Goal: Information Seeking & Learning: Learn about a topic

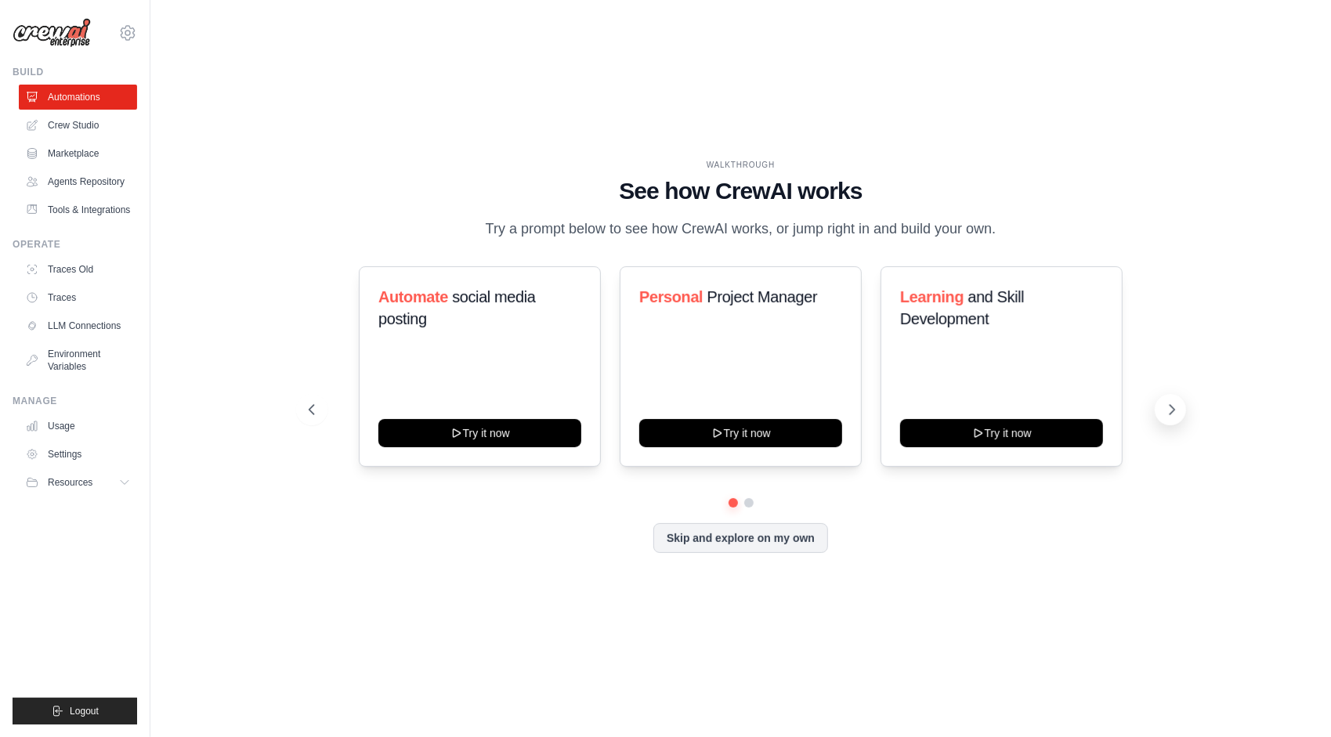
click at [1163, 407] on button at bounding box center [1170, 409] width 31 height 31
click at [83, 186] on link "Agents Repository" at bounding box center [79, 181] width 118 height 25
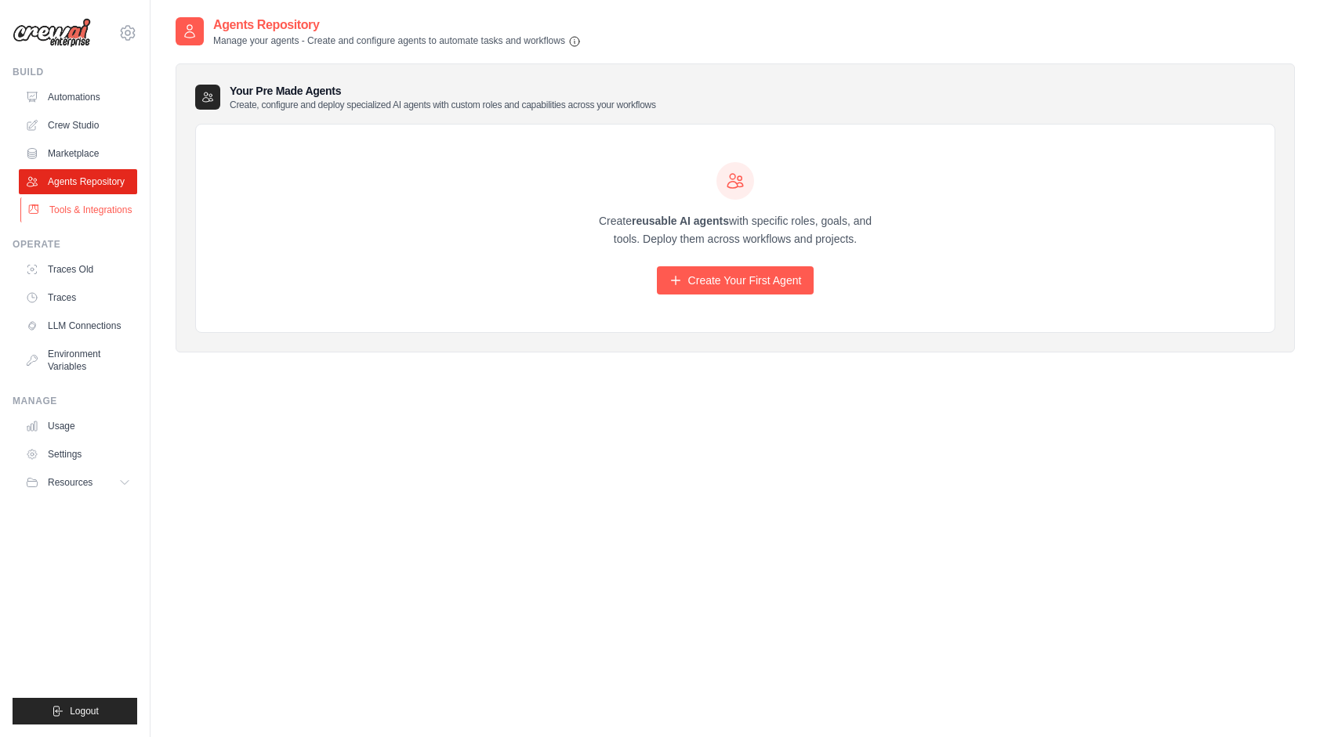
click at [80, 212] on link "Tools & Integrations" at bounding box center [79, 209] width 118 height 25
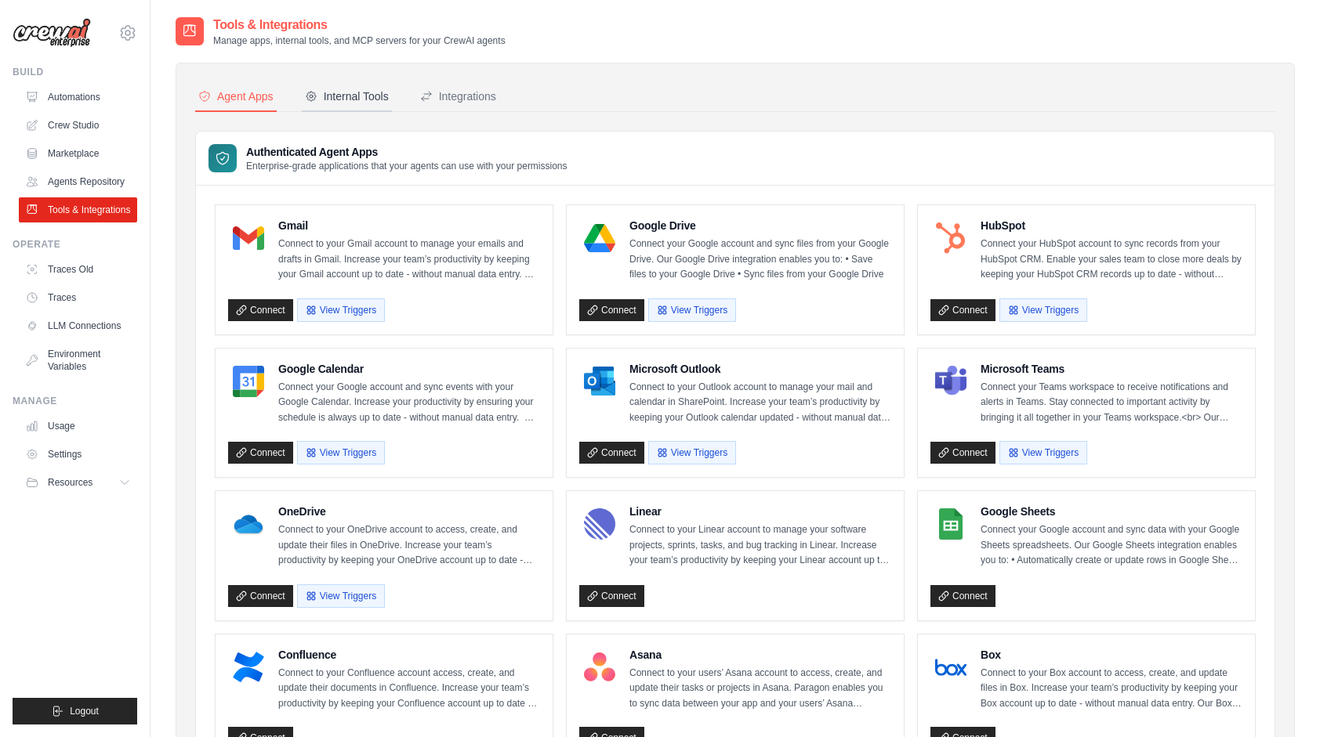
click at [343, 97] on div "Internal Tools" at bounding box center [347, 97] width 84 height 16
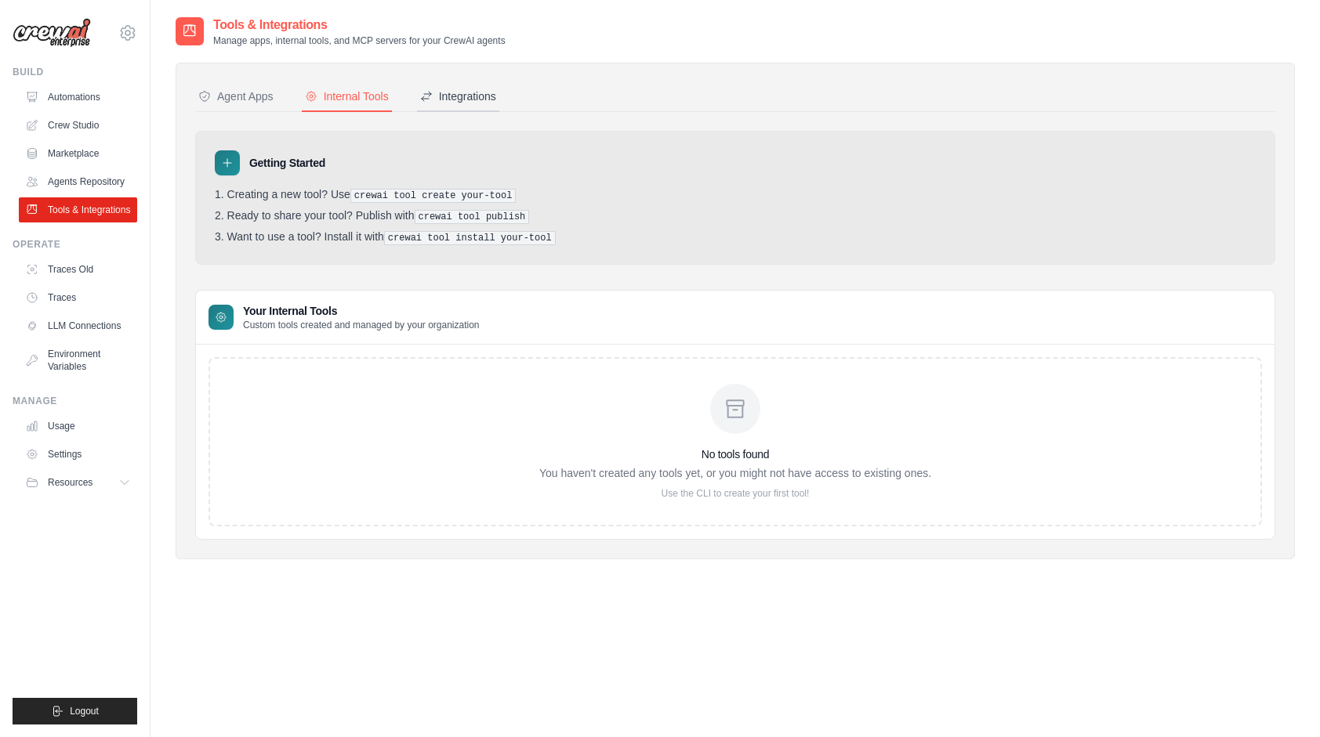
click at [467, 91] on div "Integrations" at bounding box center [458, 97] width 76 height 16
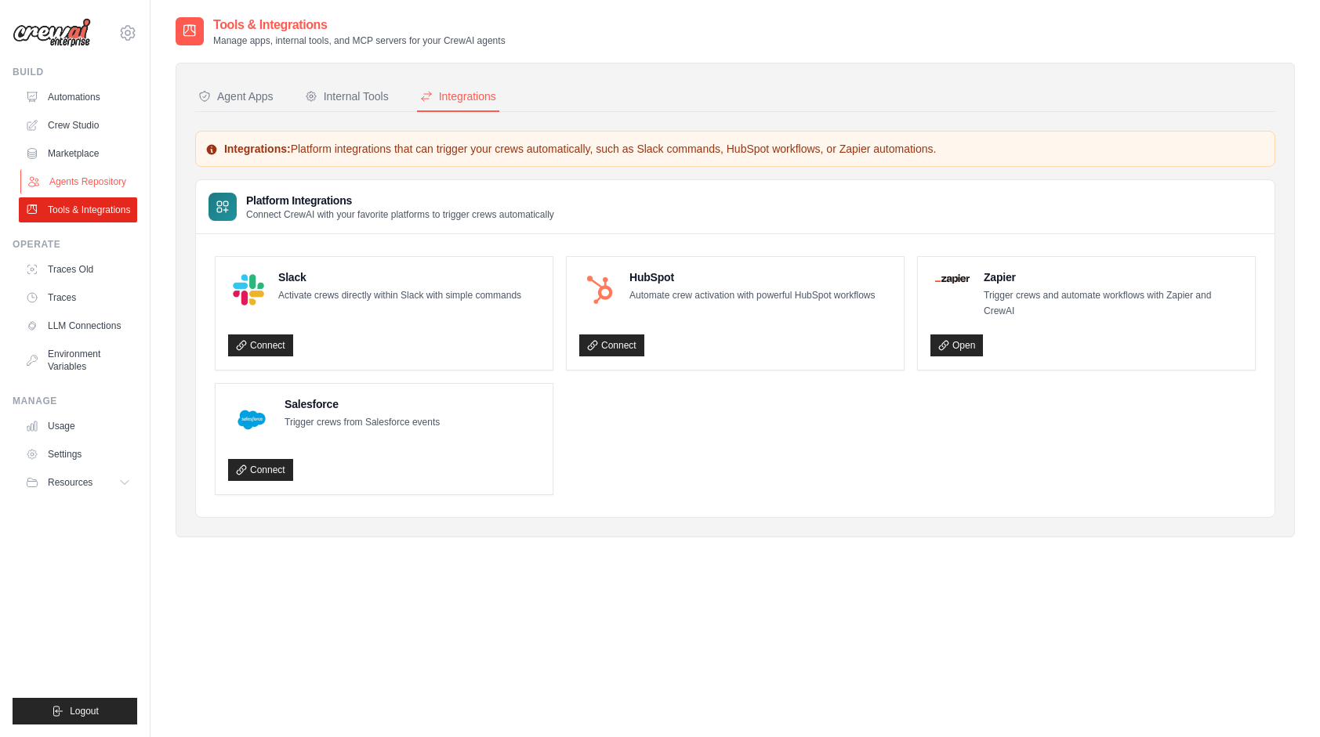
click at [72, 183] on link "Agents Repository" at bounding box center [79, 181] width 118 height 25
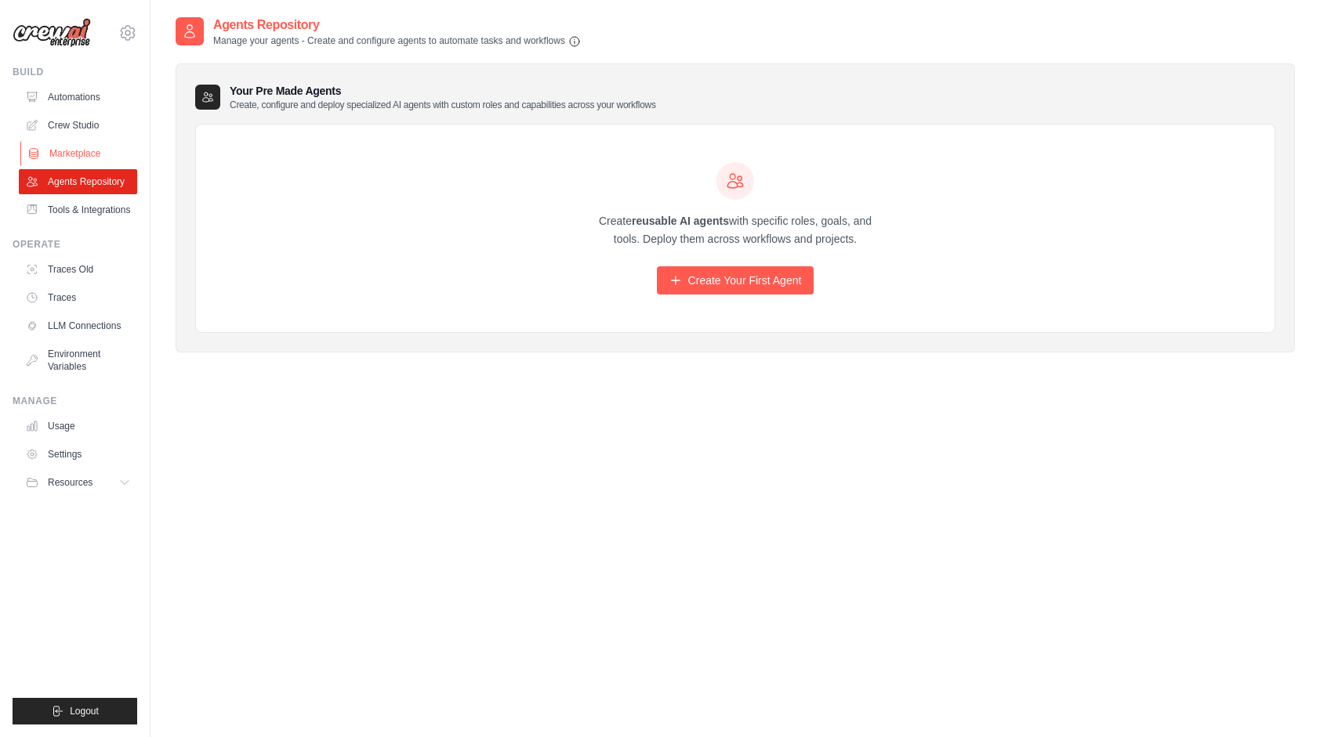
click at [66, 150] on link "Marketplace" at bounding box center [79, 153] width 118 height 25
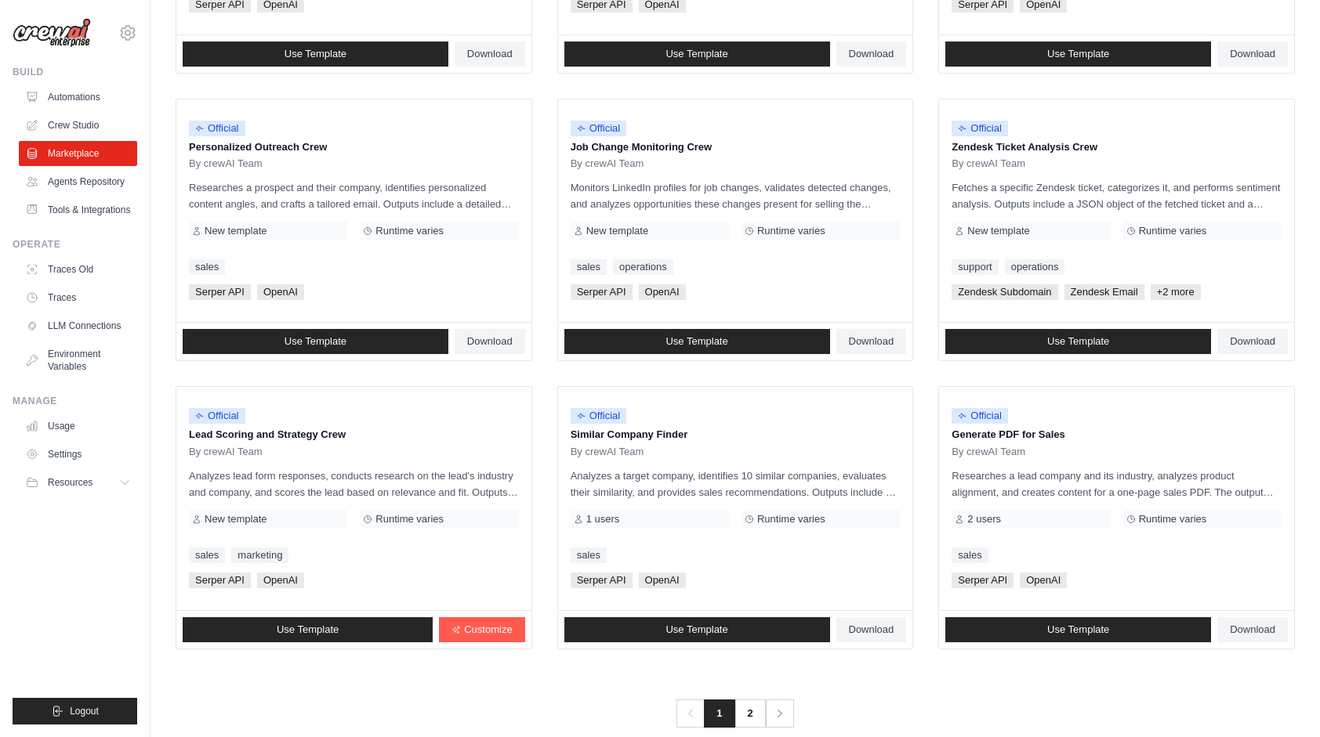
scroll to position [711, 0]
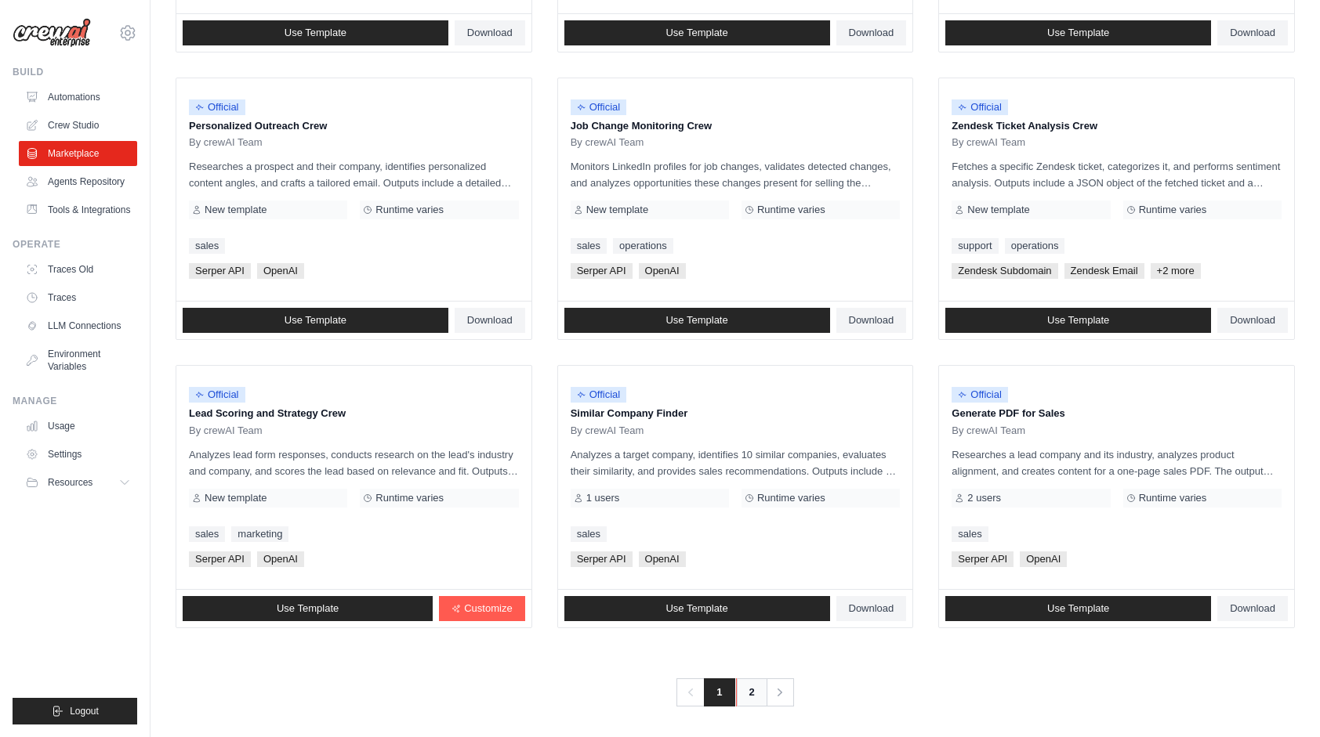
click at [741, 688] on link "2" at bounding box center [751, 693] width 31 height 28
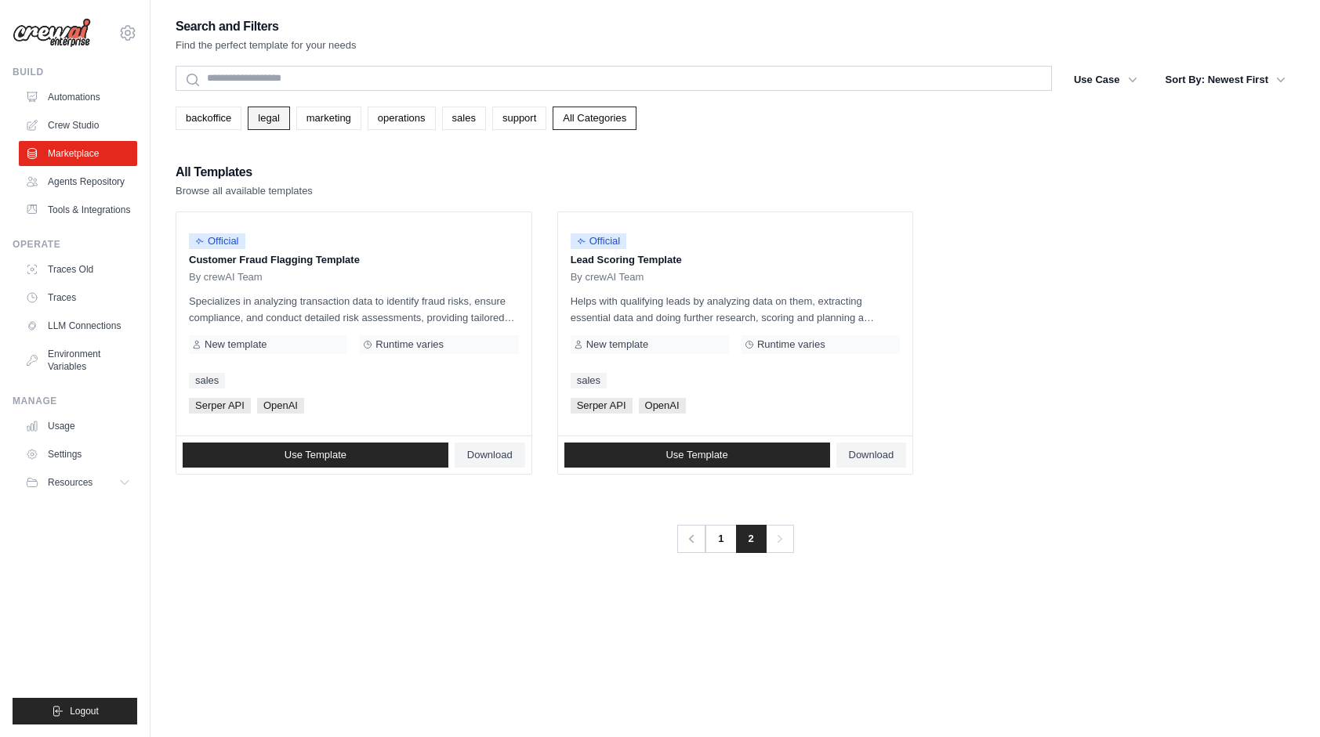
click at [265, 124] on link "legal" at bounding box center [269, 119] width 42 height 24
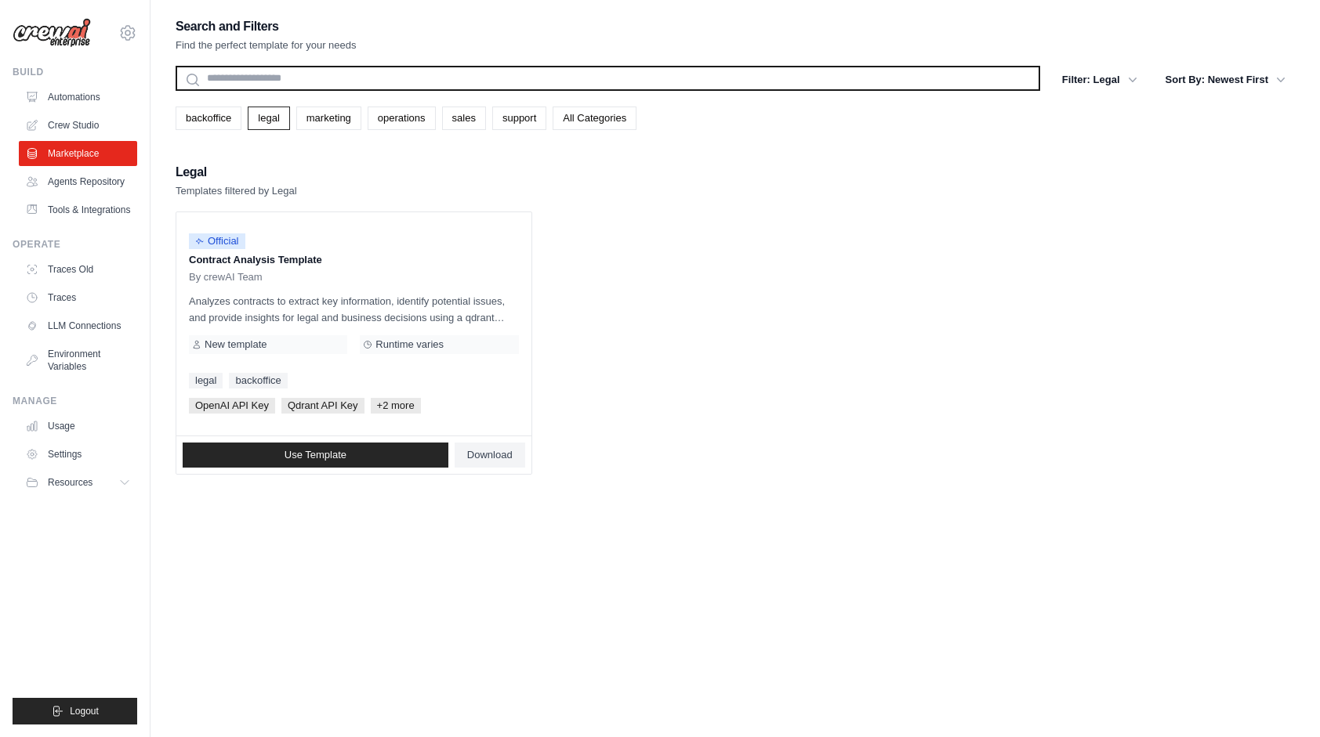
click at [350, 80] on input "text" at bounding box center [608, 78] width 864 height 25
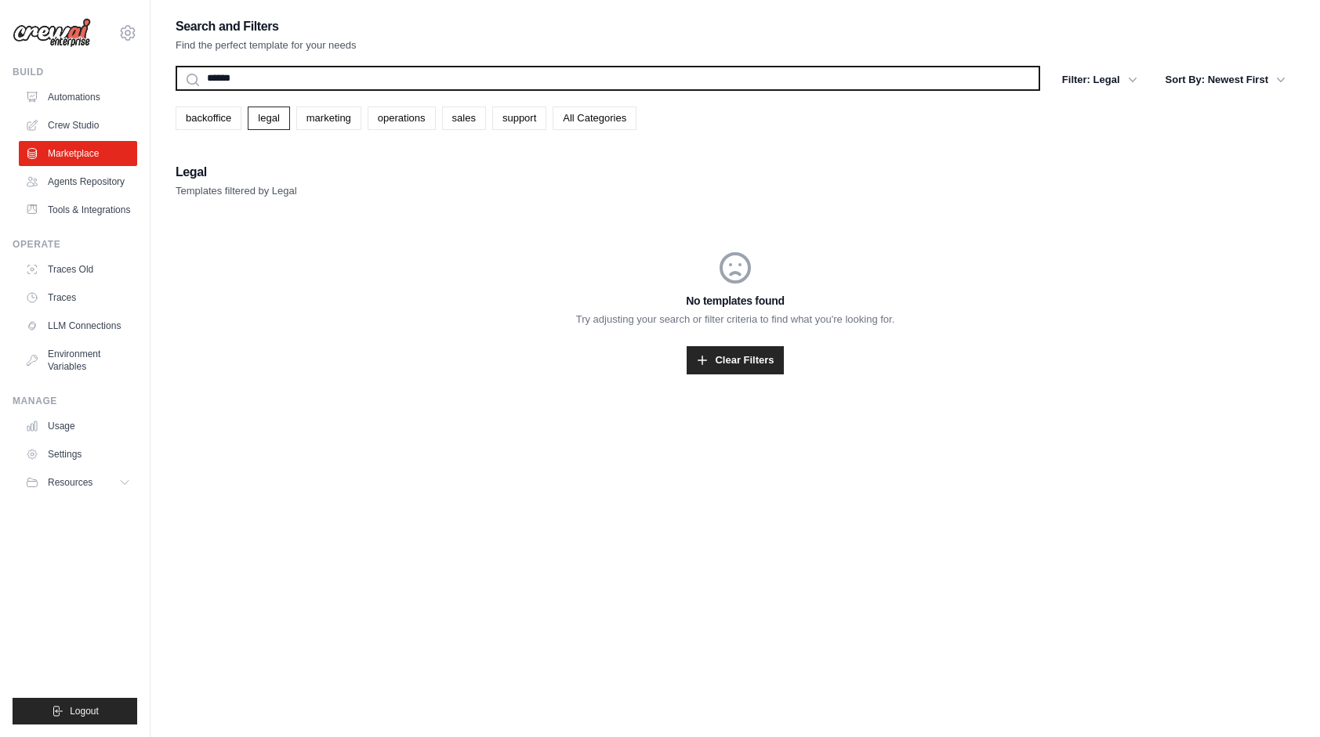
type input "******"
click at [175, 90] on button "Search" at bounding box center [175, 90] width 1 height 1
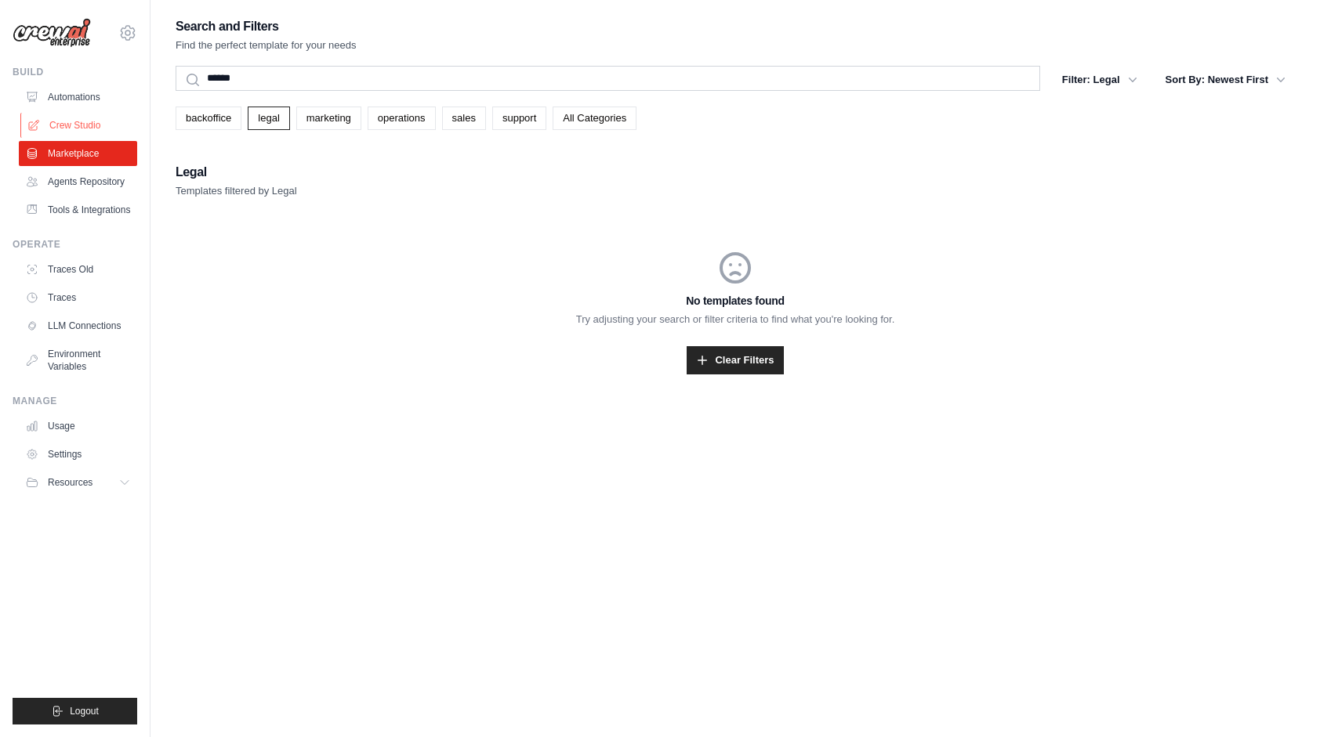
click at [83, 126] on link "Crew Studio" at bounding box center [79, 125] width 118 height 25
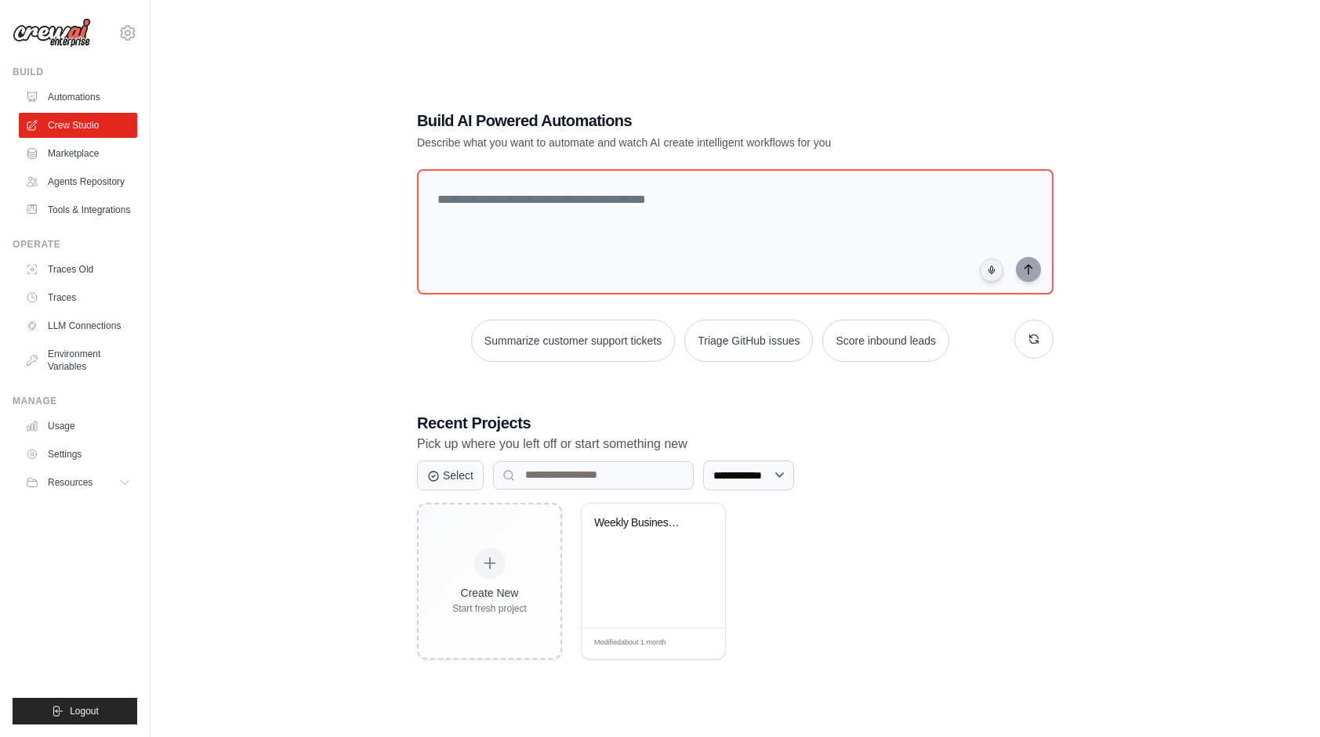
click at [81, 92] on link "Automations" at bounding box center [78, 97] width 118 height 25
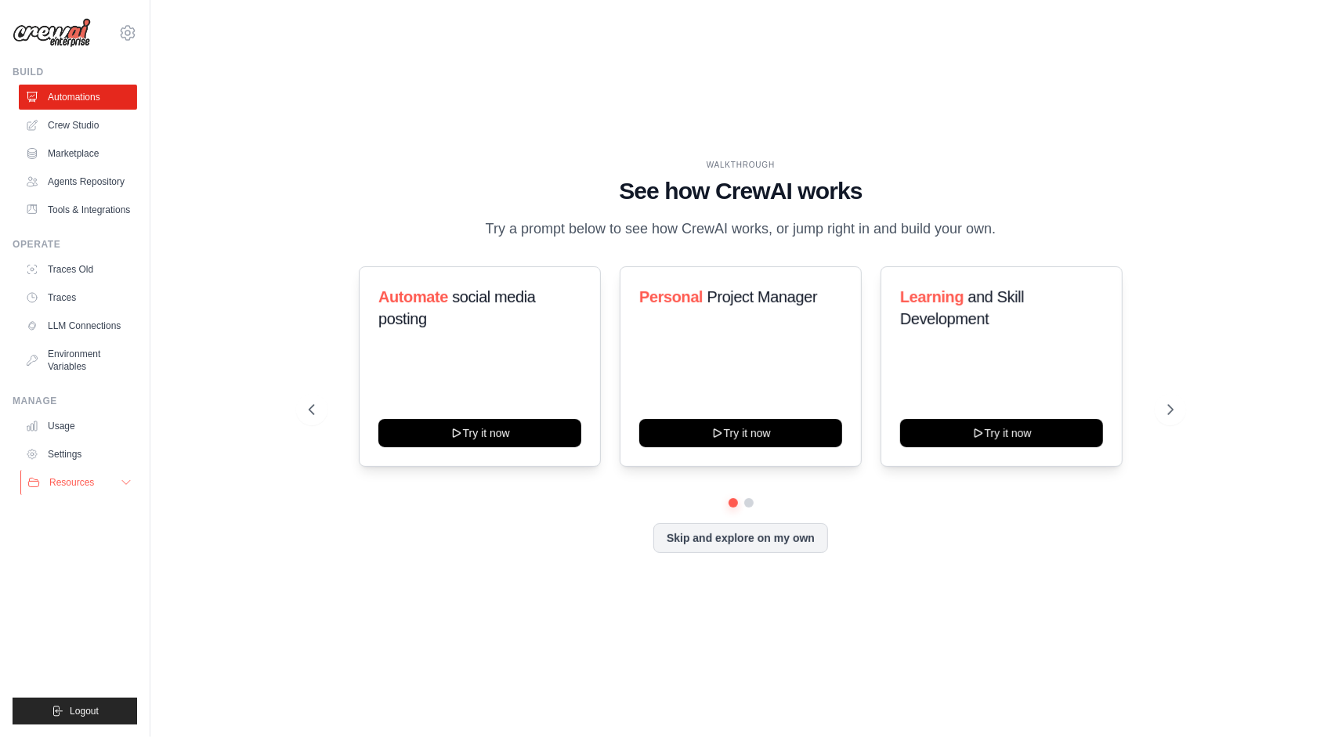
click at [70, 486] on span "Resources" at bounding box center [71, 482] width 45 height 13
click at [56, 125] on link "Crew Studio" at bounding box center [79, 125] width 118 height 25
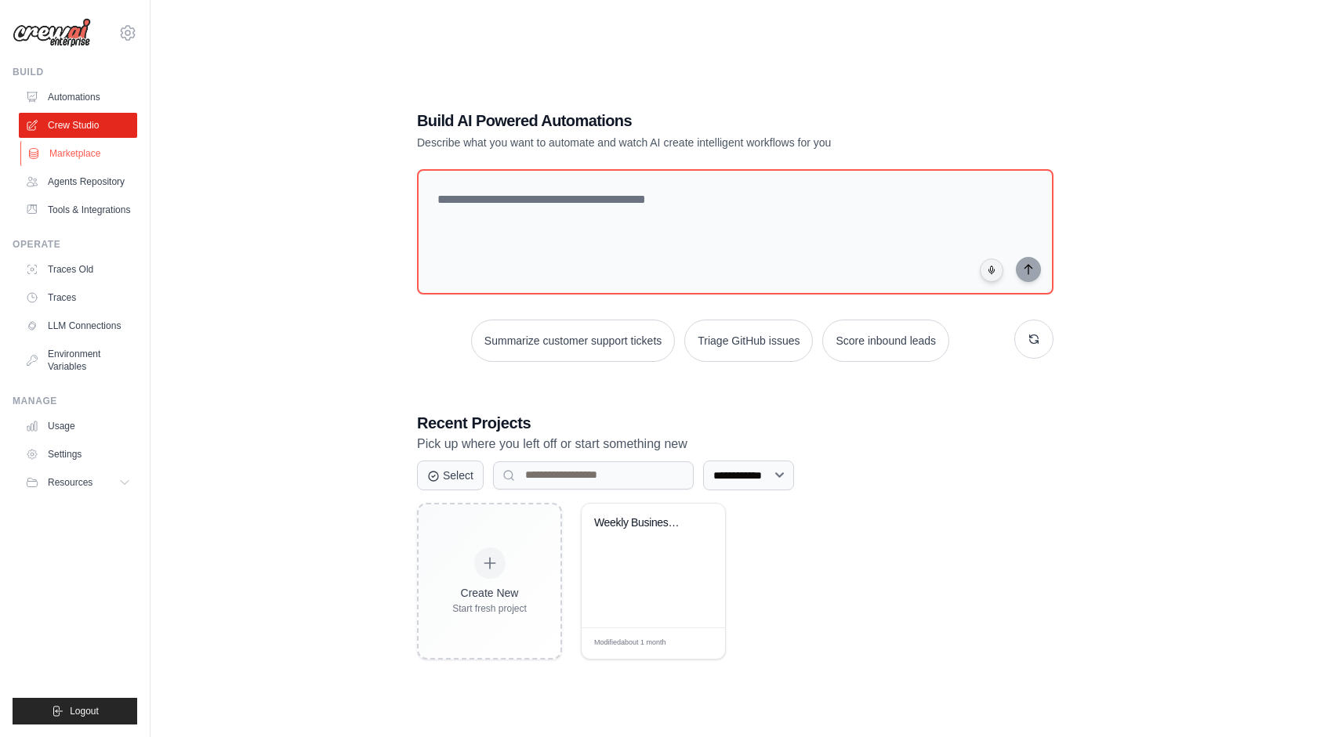
click at [67, 150] on link "Marketplace" at bounding box center [79, 153] width 118 height 25
